Goal: Information Seeking & Learning: Find specific fact

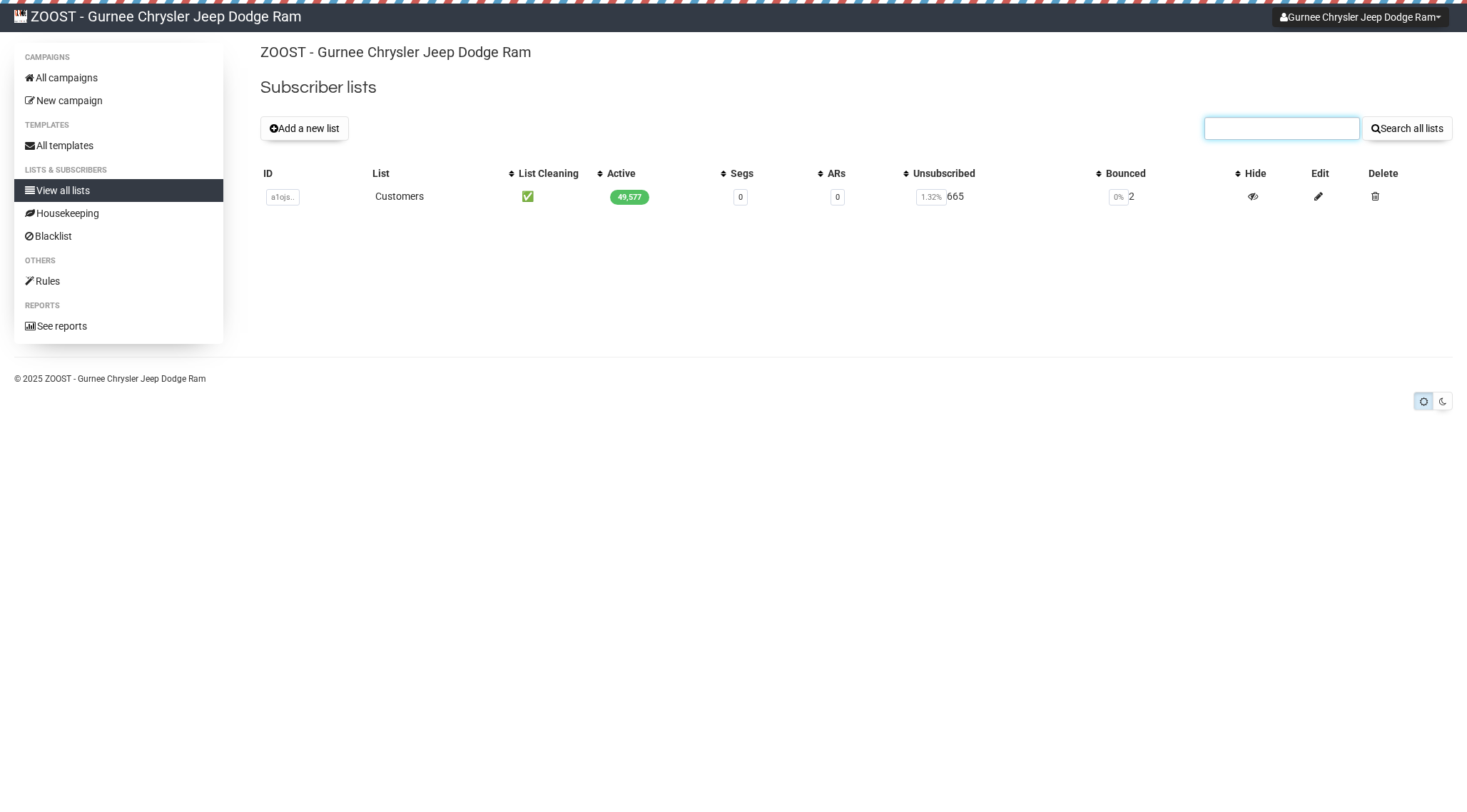
click at [1323, 126] on input "text" at bounding box center [1281, 128] width 155 height 23
paste input "[EMAIL_ADDRESS][DOMAIN_NAME]"
type input "[EMAIL_ADDRESS][DOMAIN_NAME]"
click at [1403, 124] on button "Search all lists" at bounding box center [1407, 128] width 91 height 25
click at [1304, 130] on input "text" at bounding box center [1281, 128] width 155 height 23
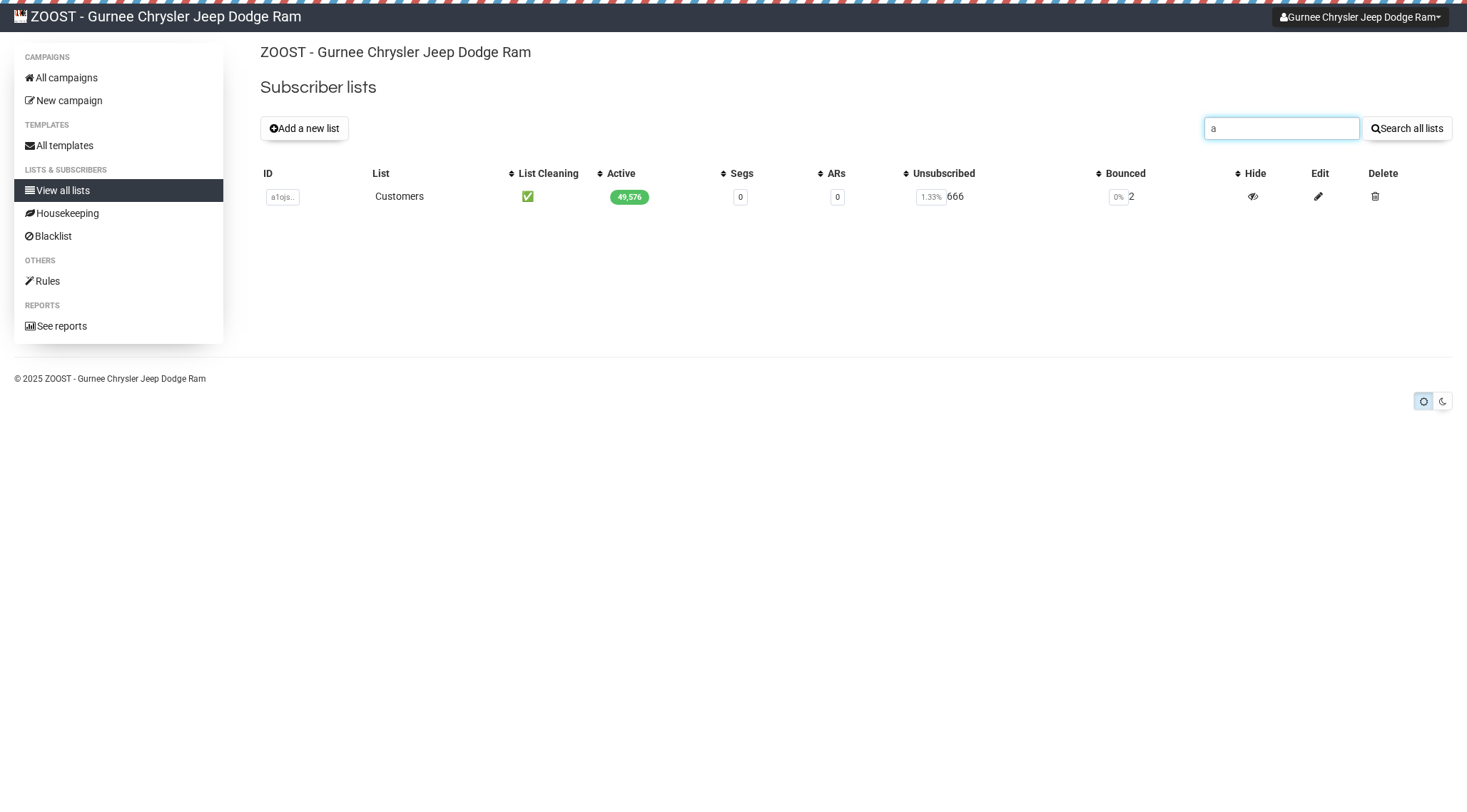
type input "a"
click at [1362, 116] on button "Search all lists" at bounding box center [1407, 128] width 91 height 25
click at [1423, 134] on button "Search all lists" at bounding box center [1407, 128] width 91 height 25
